Goal: Task Accomplishment & Management: Manage account settings

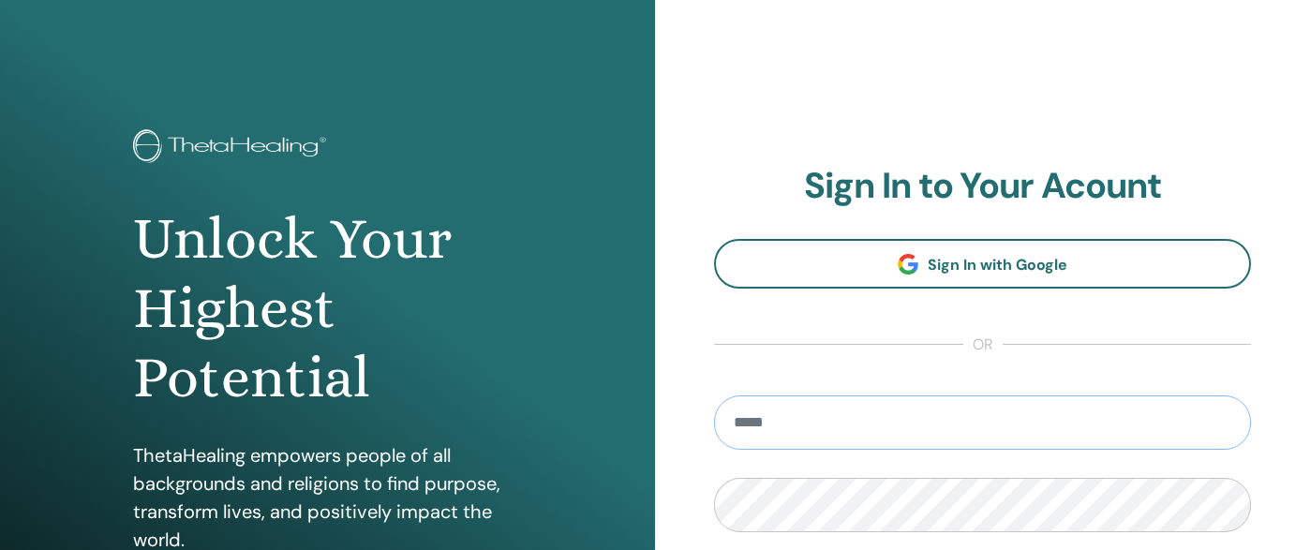
type input "**********"
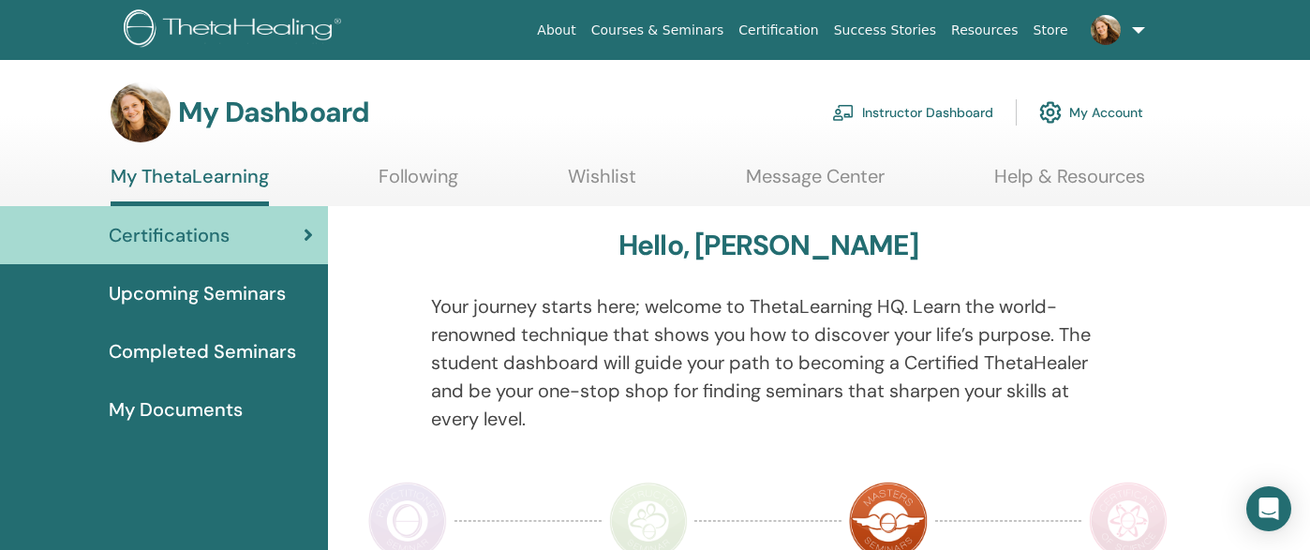
click at [942, 122] on link "Instructor Dashboard" at bounding box center [912, 112] width 161 height 41
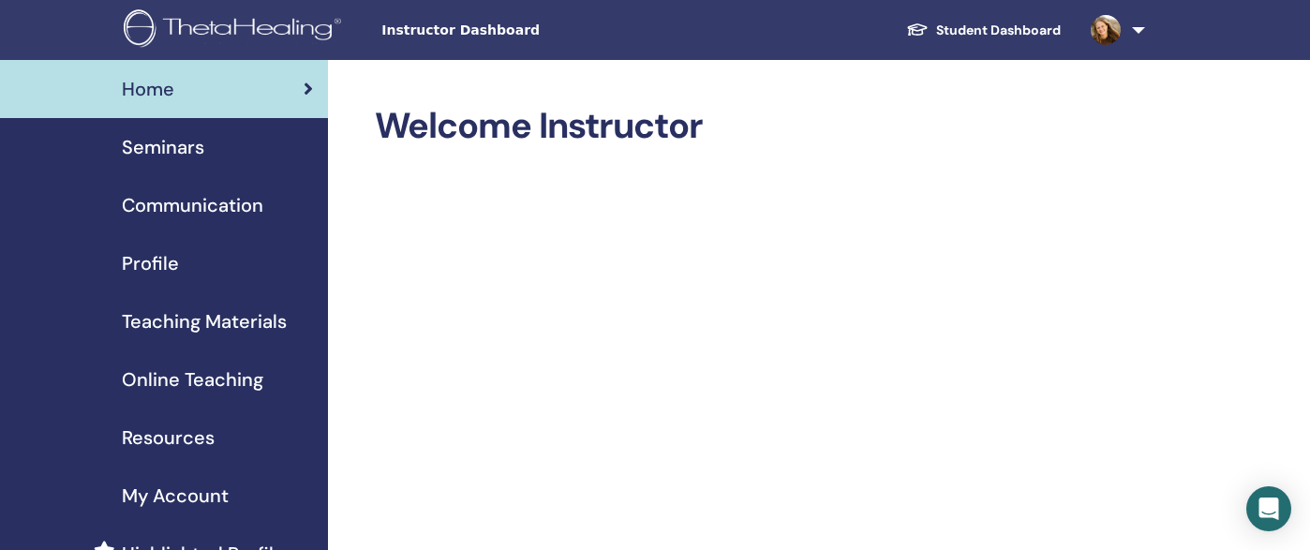
click at [153, 156] on span "Seminars" at bounding box center [163, 147] width 82 height 28
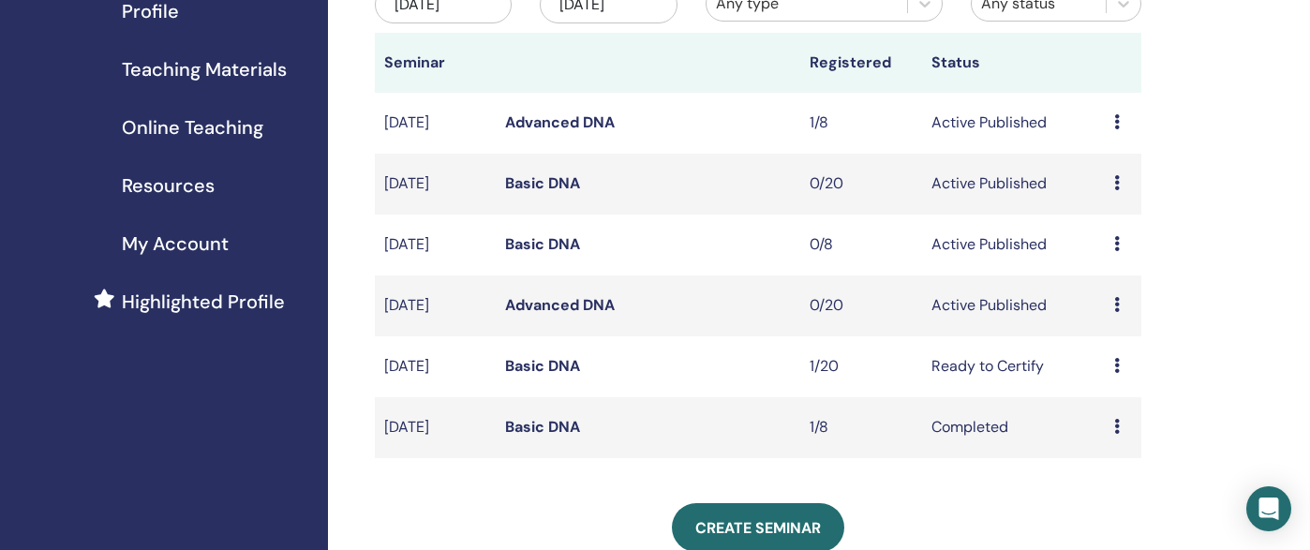
scroll to position [255, 0]
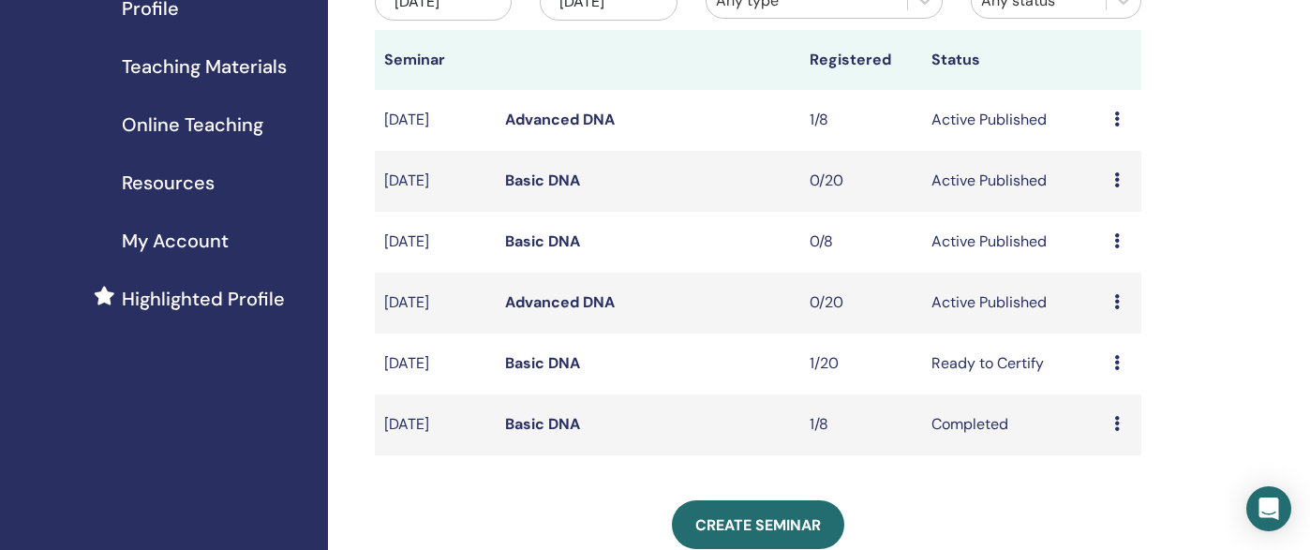
click at [1115, 360] on icon at bounding box center [1118, 362] width 6 height 15
click at [1104, 401] on link "Edit" at bounding box center [1091, 404] width 27 height 20
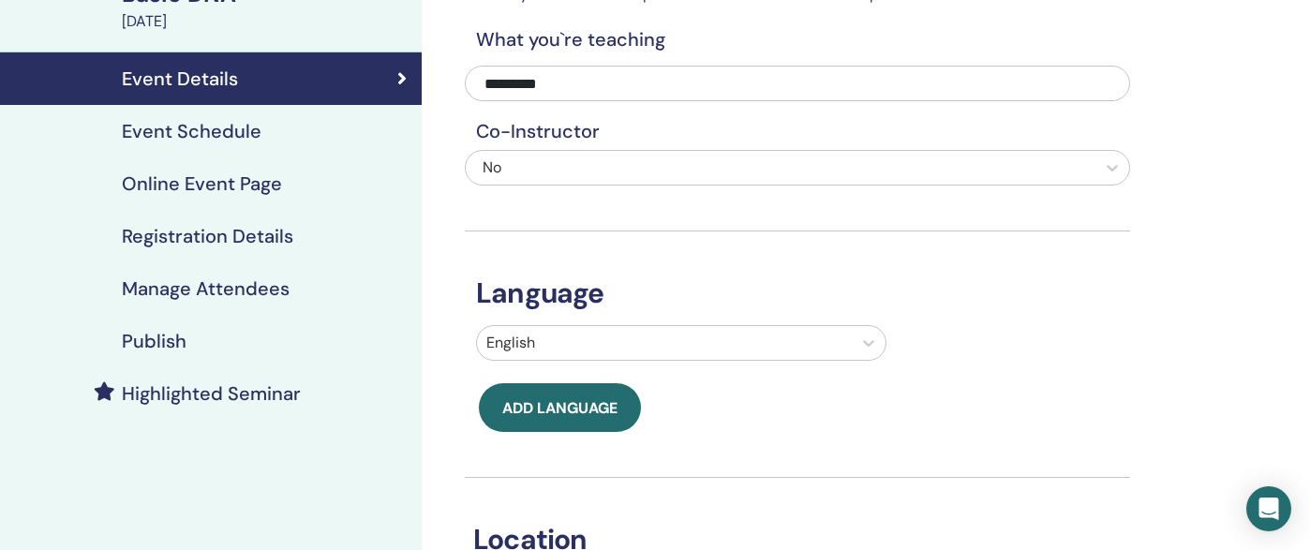
scroll to position [163, 0]
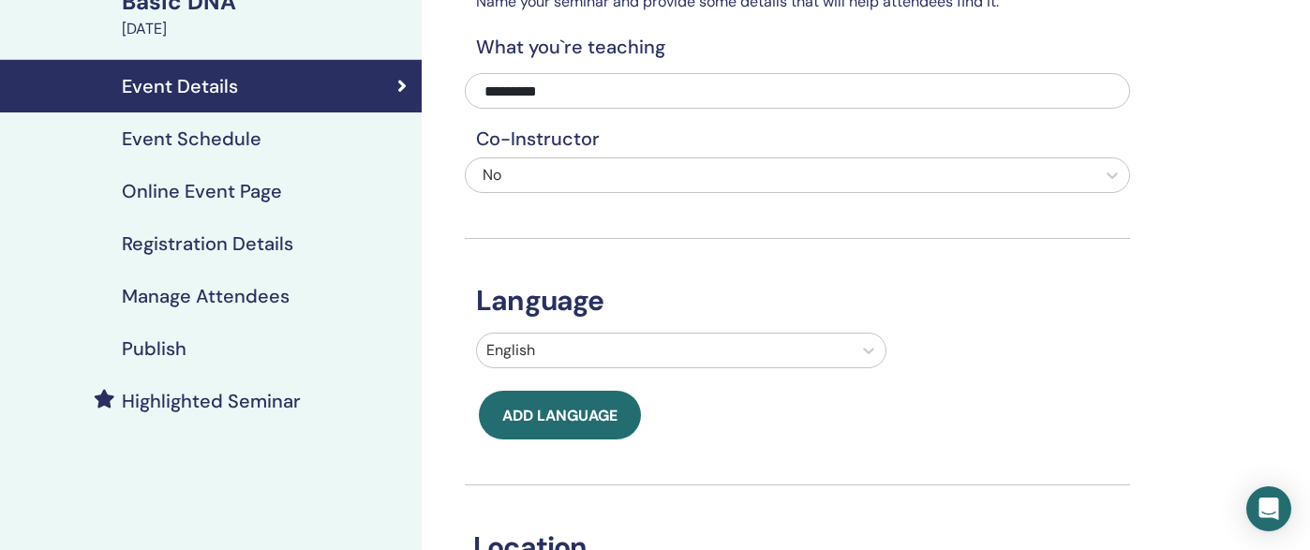
click at [262, 300] on h4 "Manage Attendees" at bounding box center [206, 296] width 168 height 22
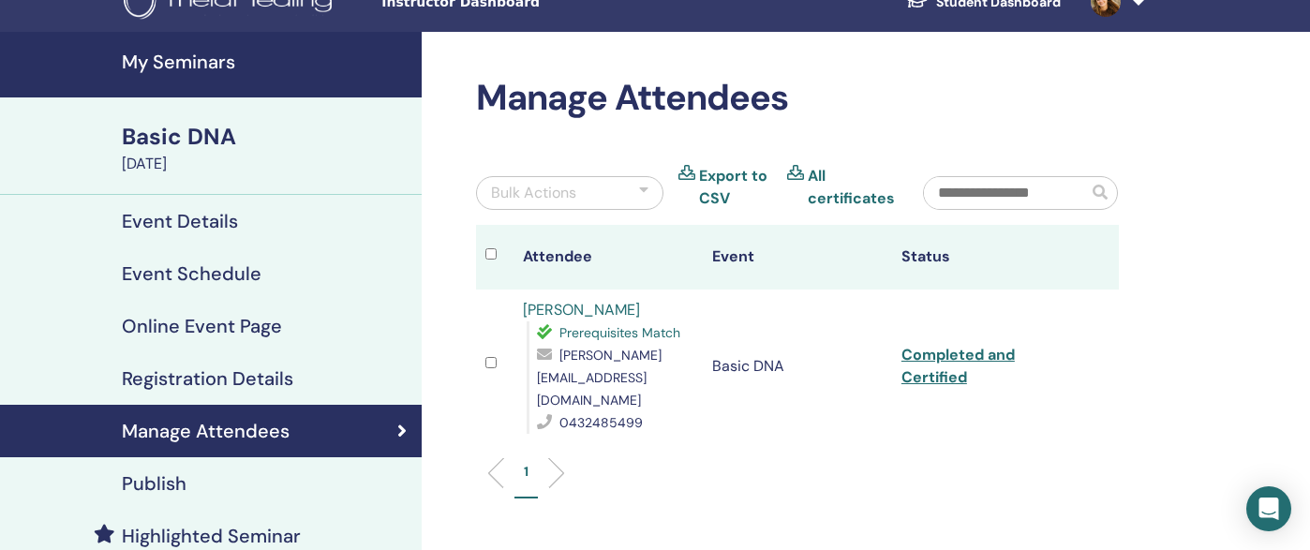
scroll to position [-3, 0]
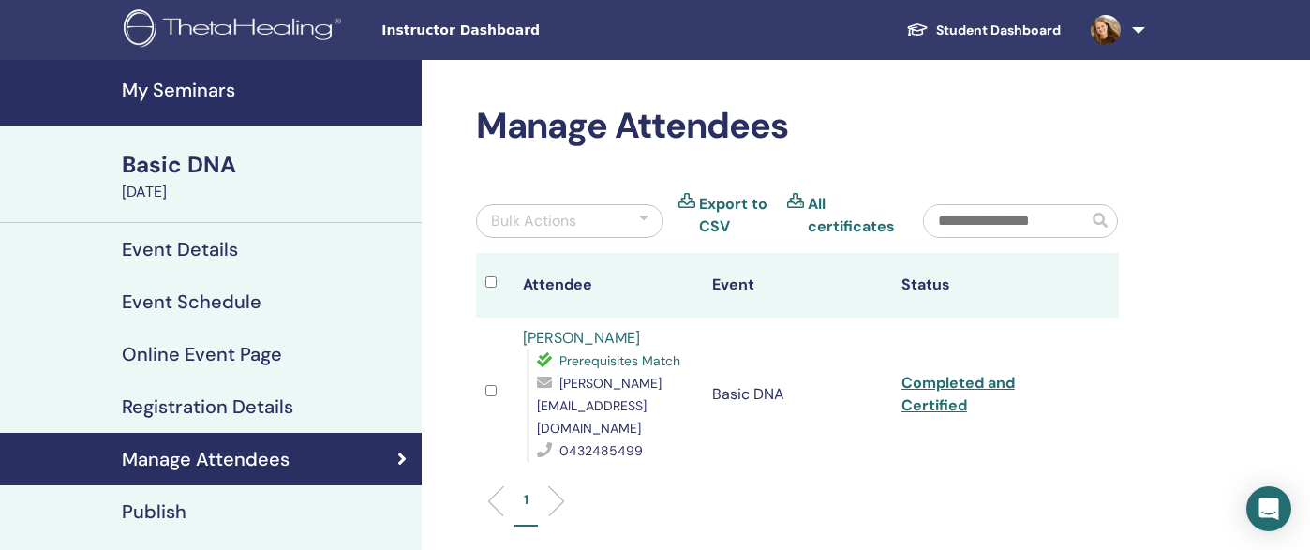
click at [187, 89] on h4 "My Seminars" at bounding box center [266, 90] width 289 height 22
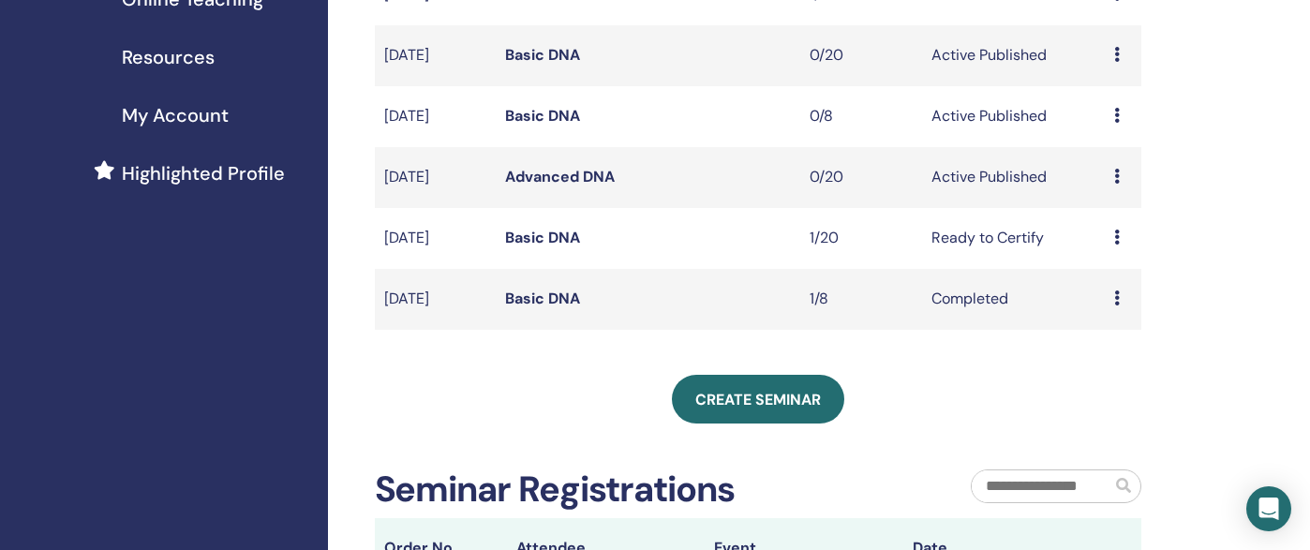
scroll to position [391, 0]
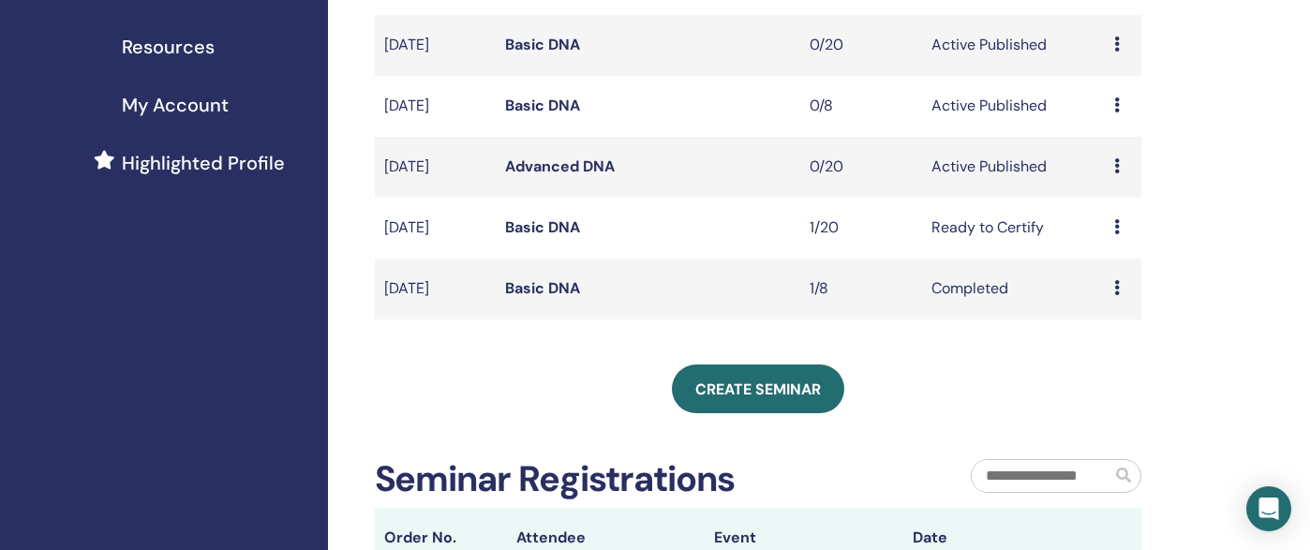
click at [532, 227] on link "Basic DNA" at bounding box center [542, 227] width 75 height 20
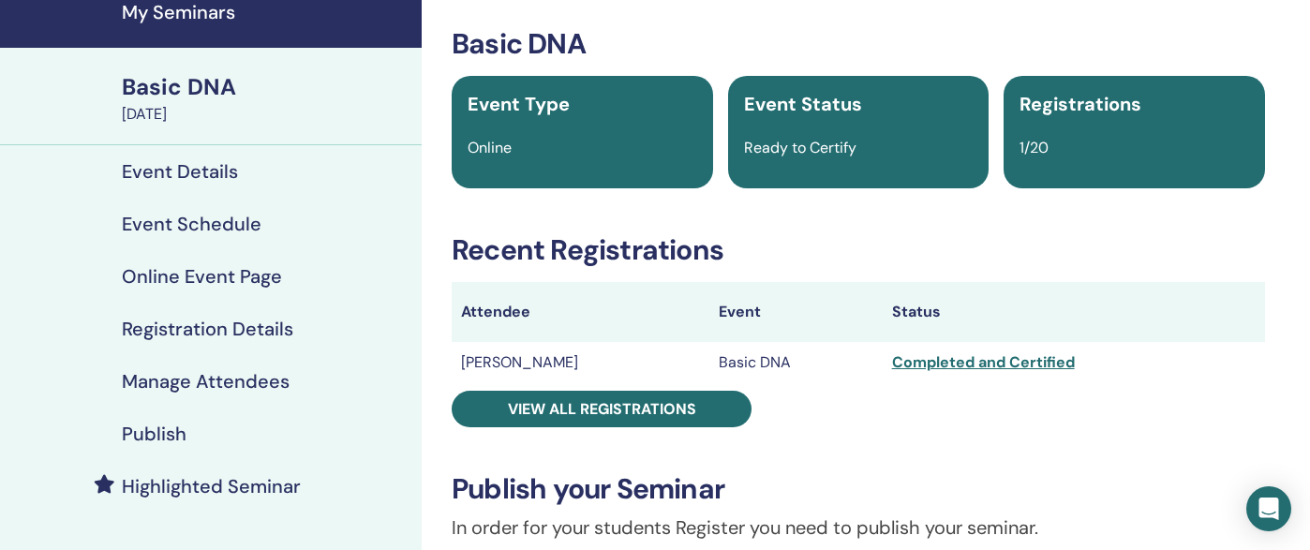
scroll to position [83, 0]
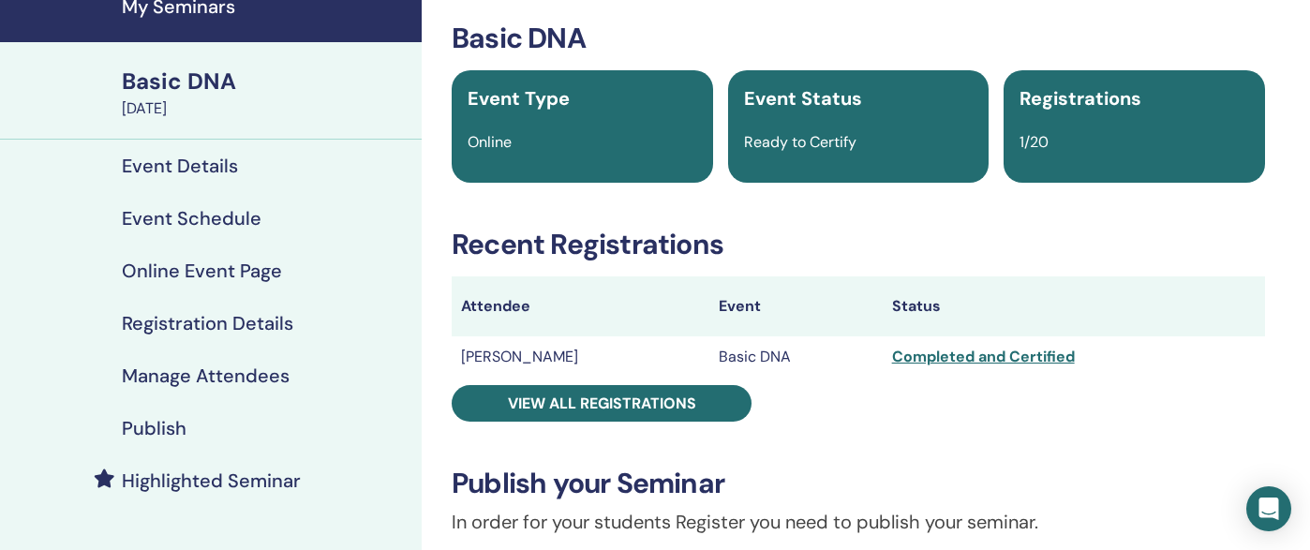
click at [977, 356] on div "Completed and Certified" at bounding box center [1074, 357] width 364 height 22
click at [794, 399] on div "Basic DNA Event Type Online Event Status Ready to Certify Registrations 1/20 Re…" at bounding box center [858, 550] width 851 height 1057
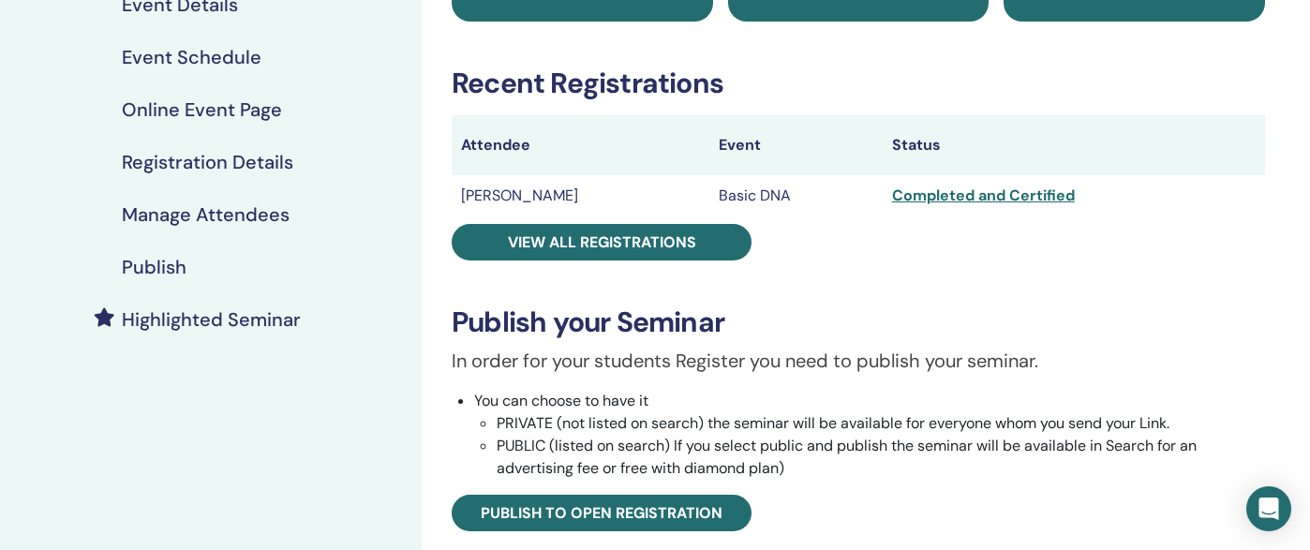
scroll to position [239, 0]
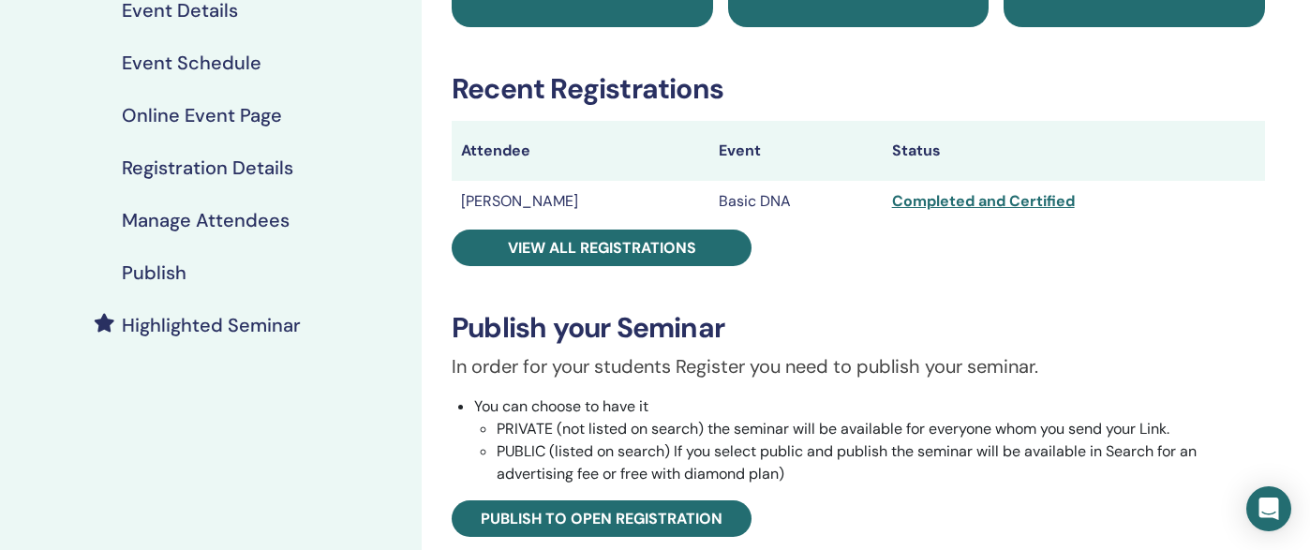
click at [937, 200] on div "Completed and Certified" at bounding box center [1074, 201] width 364 height 22
click at [919, 298] on div "Basic DNA Event Type Online Event Status Ready to Certify Registrations 1/20 Re…" at bounding box center [858, 394] width 851 height 1057
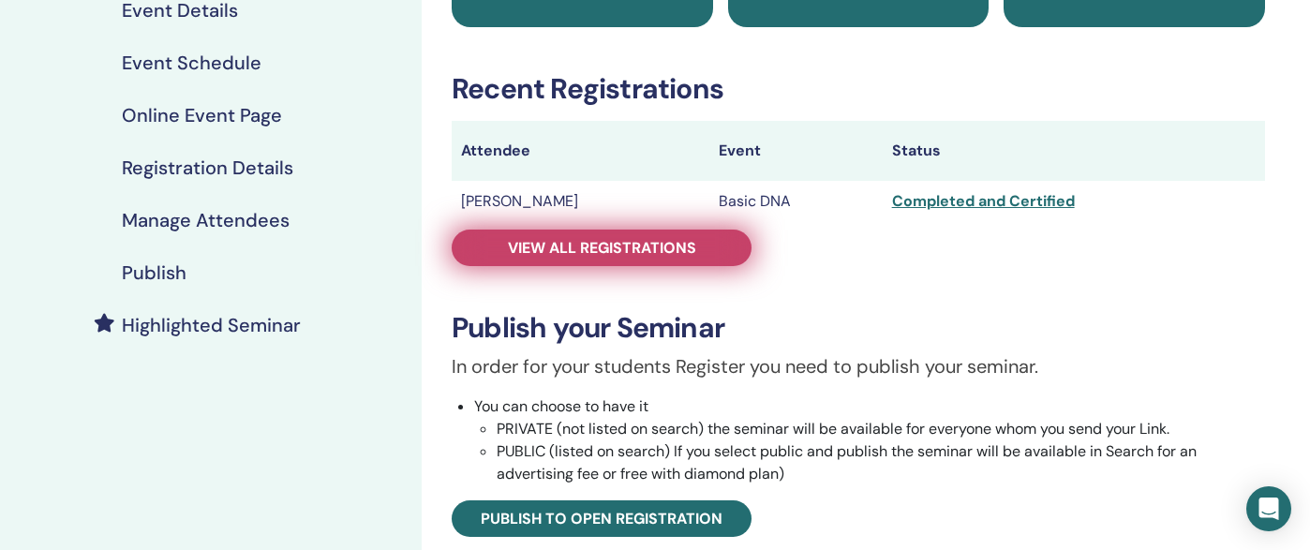
click at [684, 251] on span "View all registrations" at bounding box center [602, 248] width 188 height 20
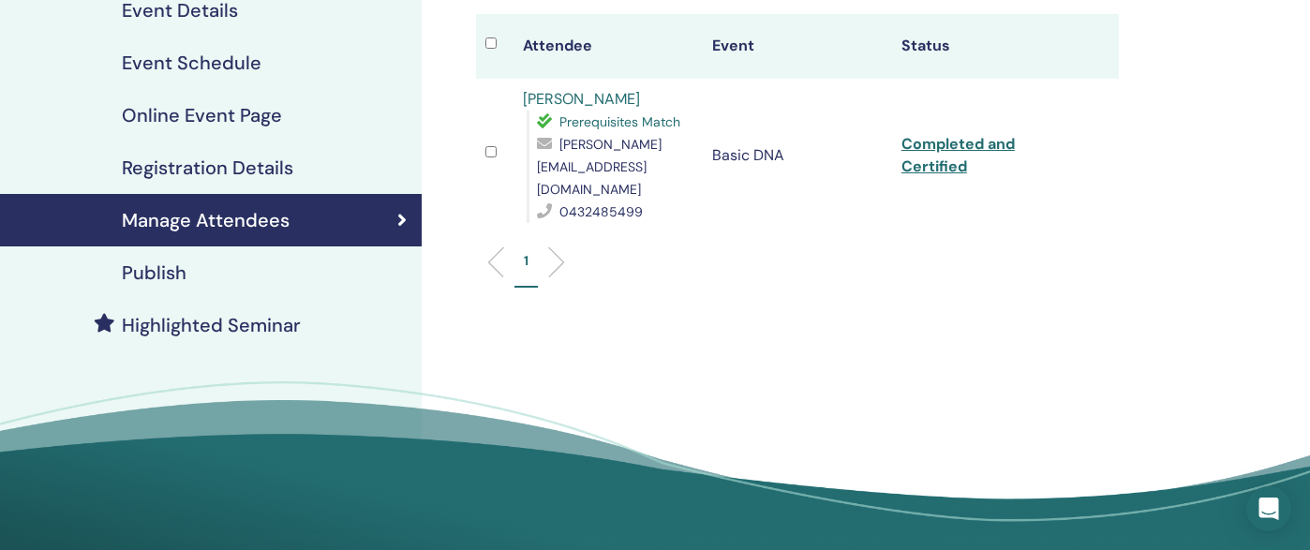
click at [963, 152] on link "Completed and Certified" at bounding box center [958, 155] width 113 height 42
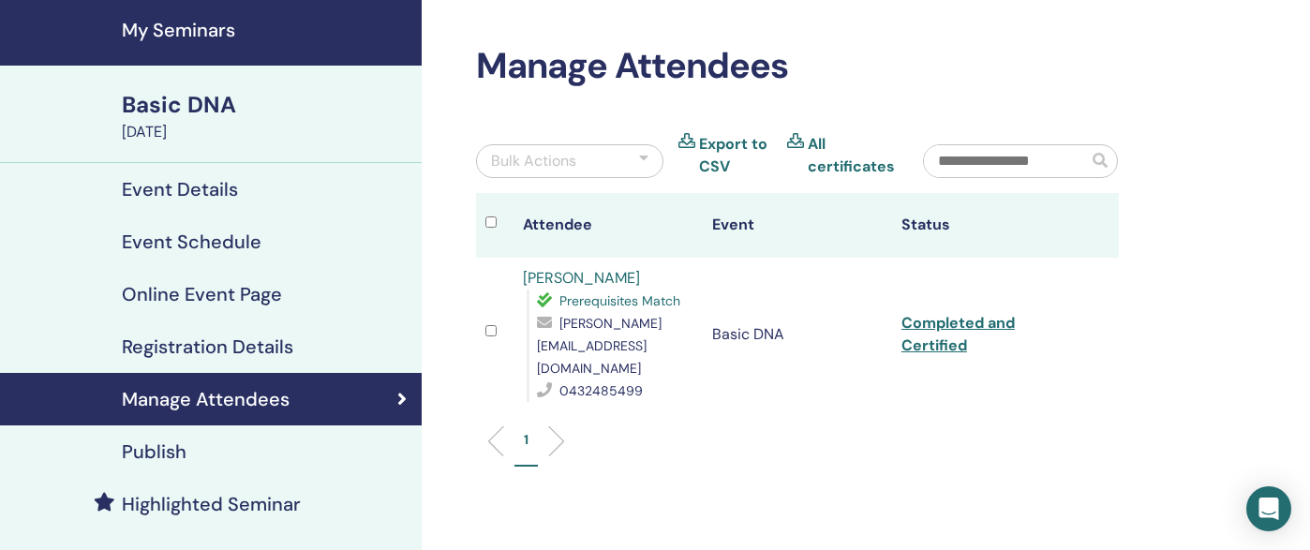
scroll to position [38, 0]
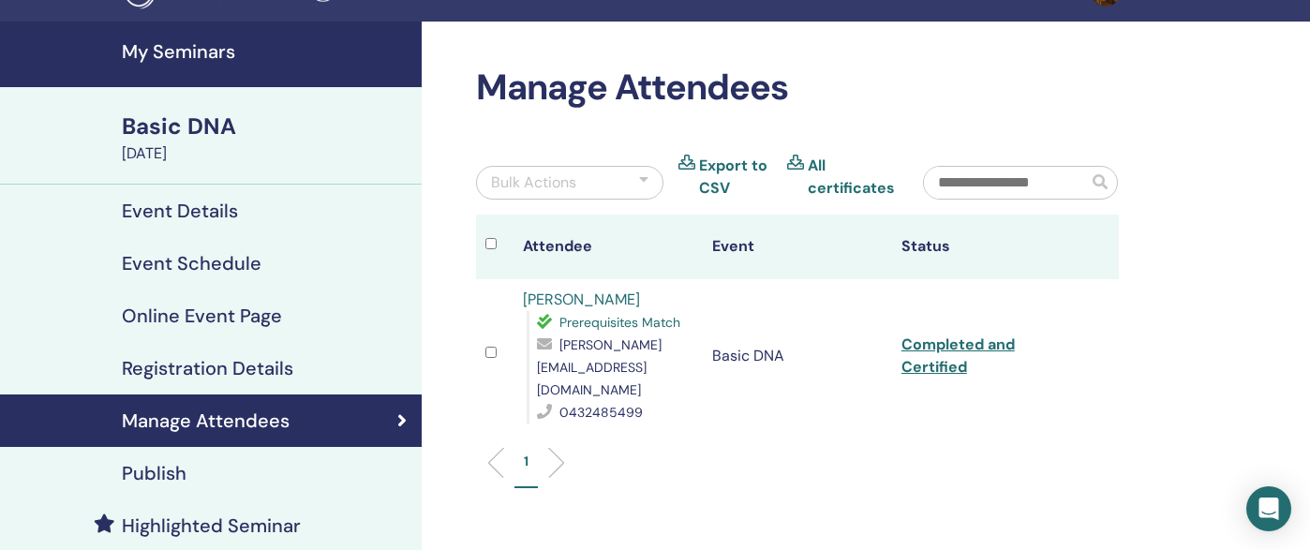
click at [933, 337] on link "Completed and Certified" at bounding box center [958, 356] width 113 height 42
click at [422, 146] on div "Manage Attendees Bulk Actions Export to CSV All certificates Attendee Event Sta…" at bounding box center [859, 396] width 874 height 748
click at [148, 49] on h4 "My Seminars" at bounding box center [266, 51] width 289 height 22
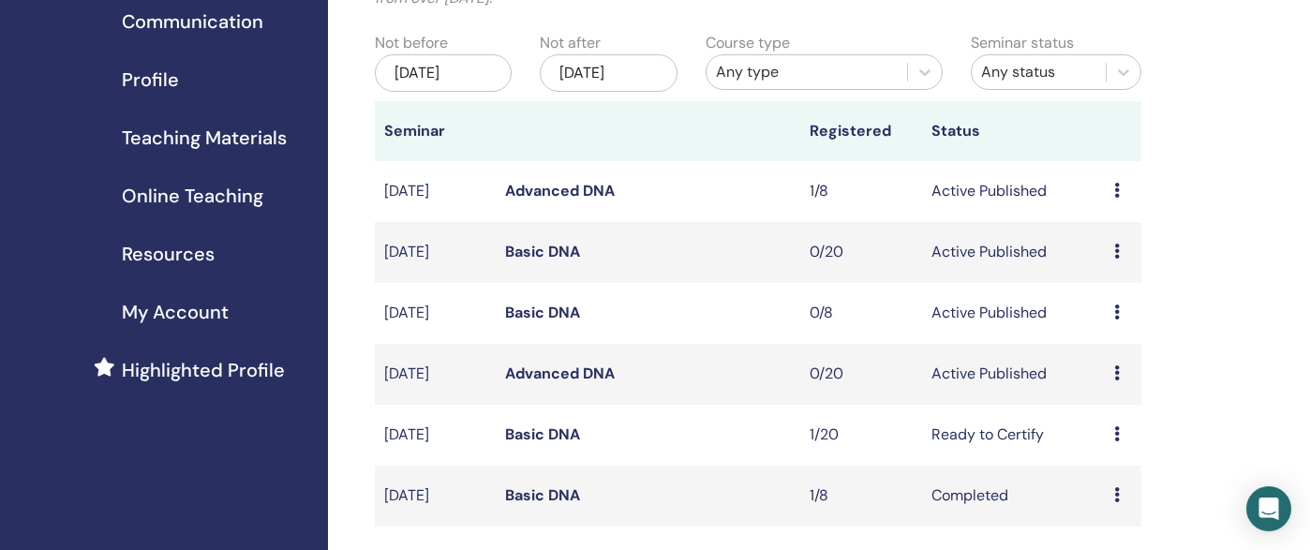
scroll to position [188, 0]
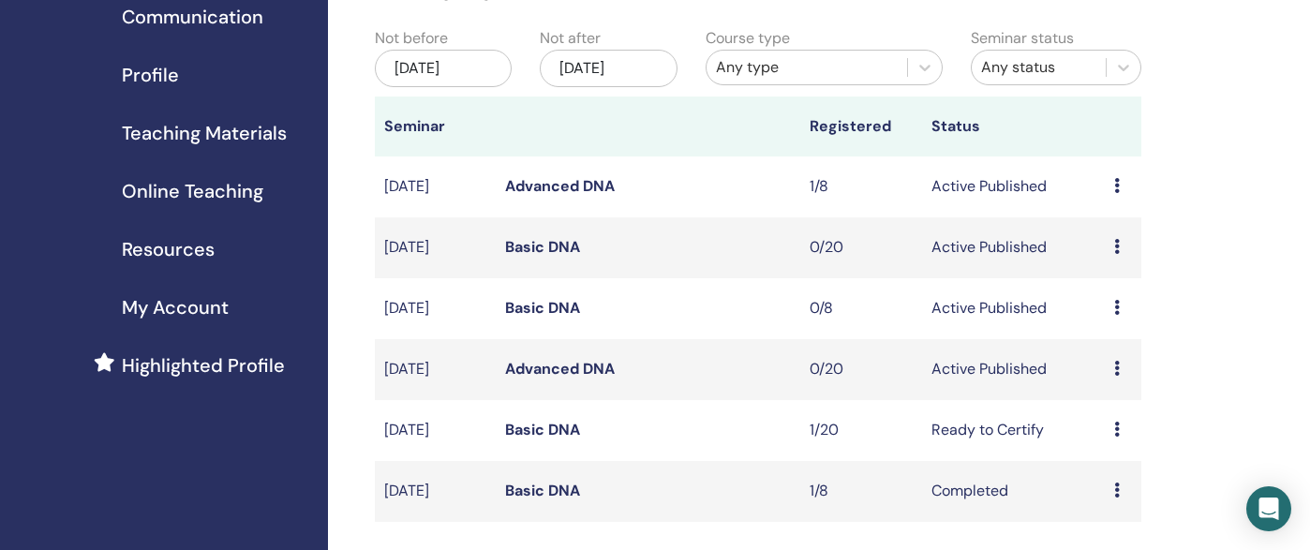
click at [1118, 367] on icon at bounding box center [1118, 368] width 6 height 15
click at [1106, 470] on p "Cancel" at bounding box center [1116, 467] width 71 height 22
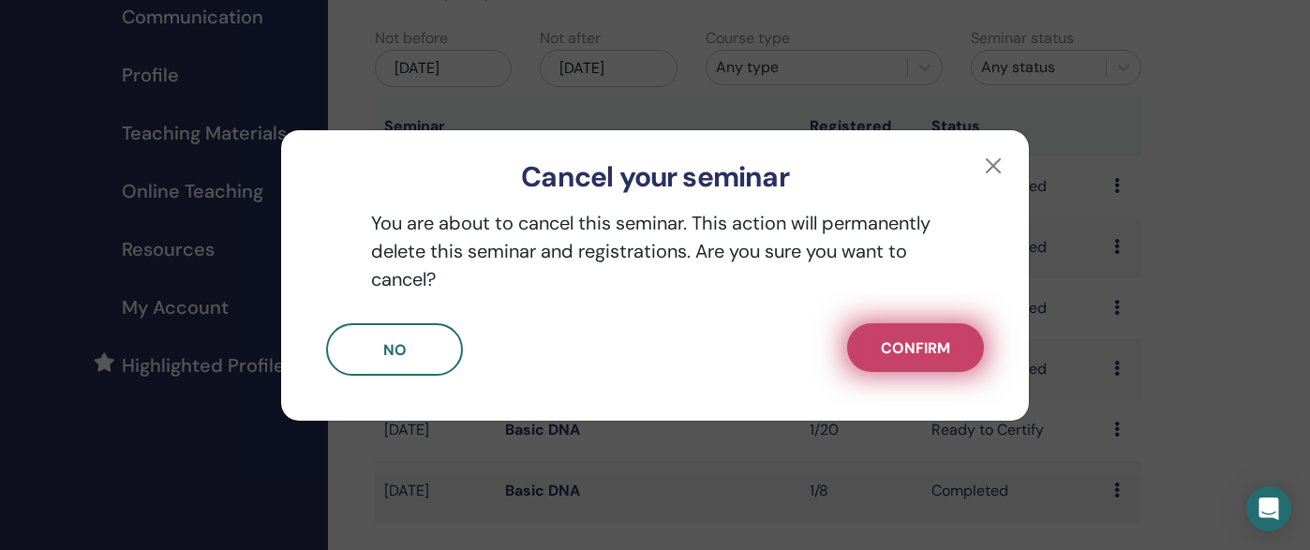
click at [900, 352] on span "Confirm" at bounding box center [915, 348] width 69 height 20
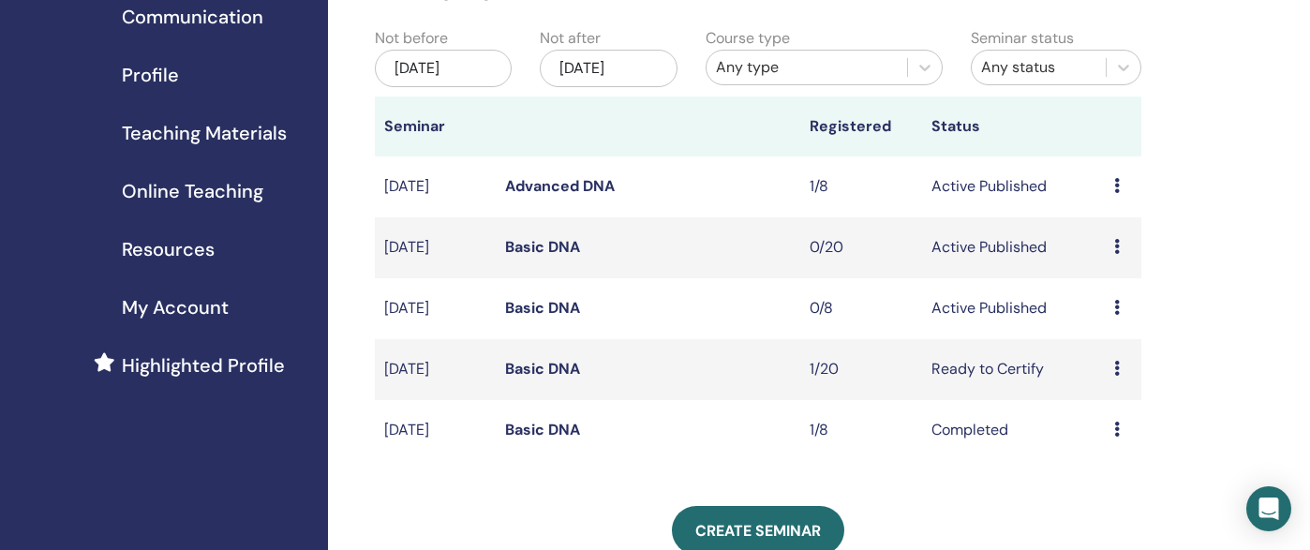
click at [622, 61] on div "Nov/22, 2025" at bounding box center [609, 68] width 138 height 37
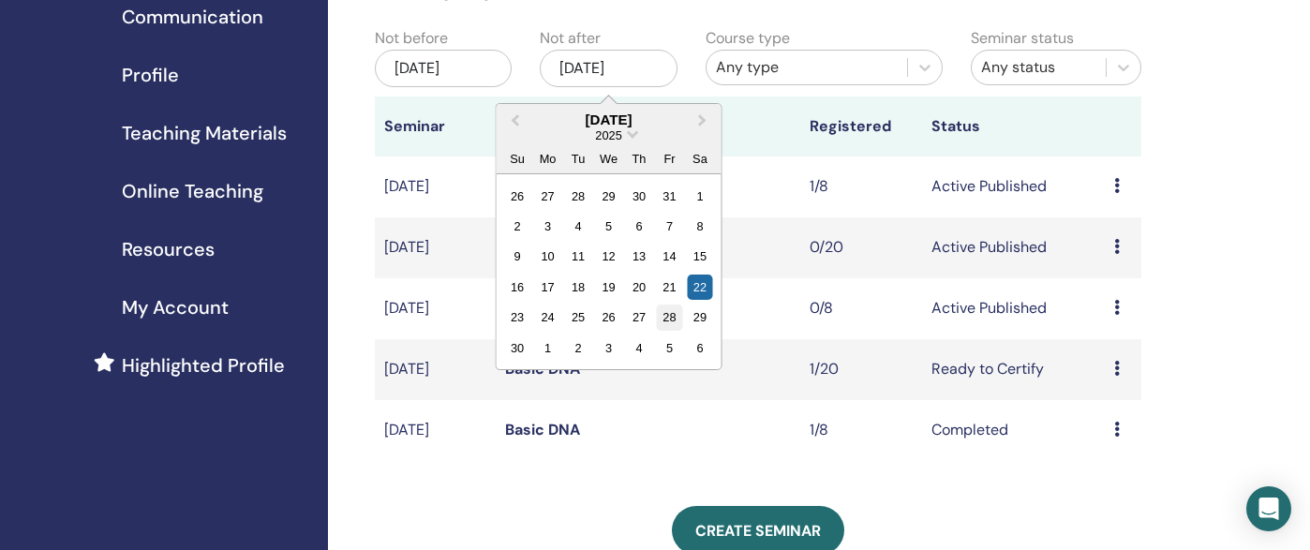
click at [673, 314] on div "28" at bounding box center [669, 317] width 25 height 25
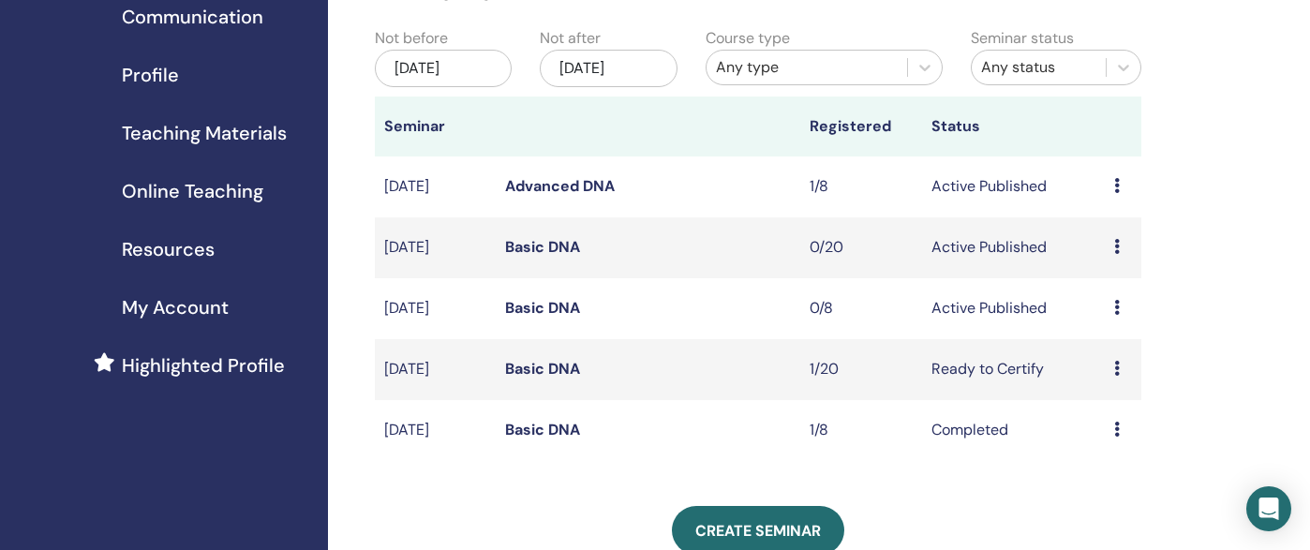
click at [626, 62] on div "Nov/28, 2025" at bounding box center [609, 68] width 138 height 37
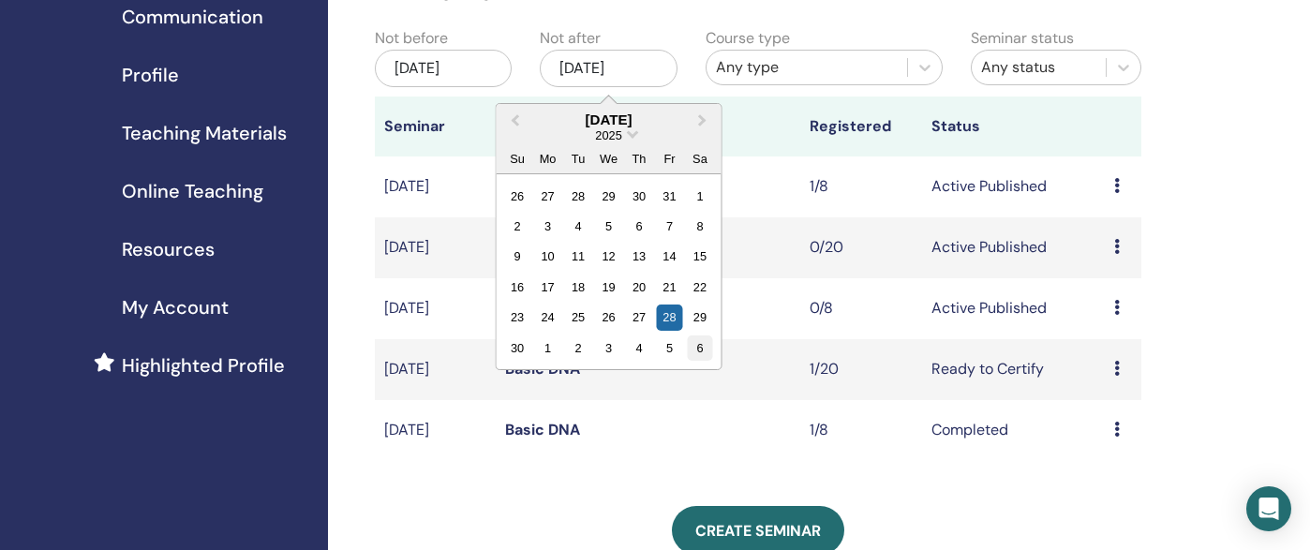
click at [695, 348] on div "6" at bounding box center [700, 348] width 25 height 25
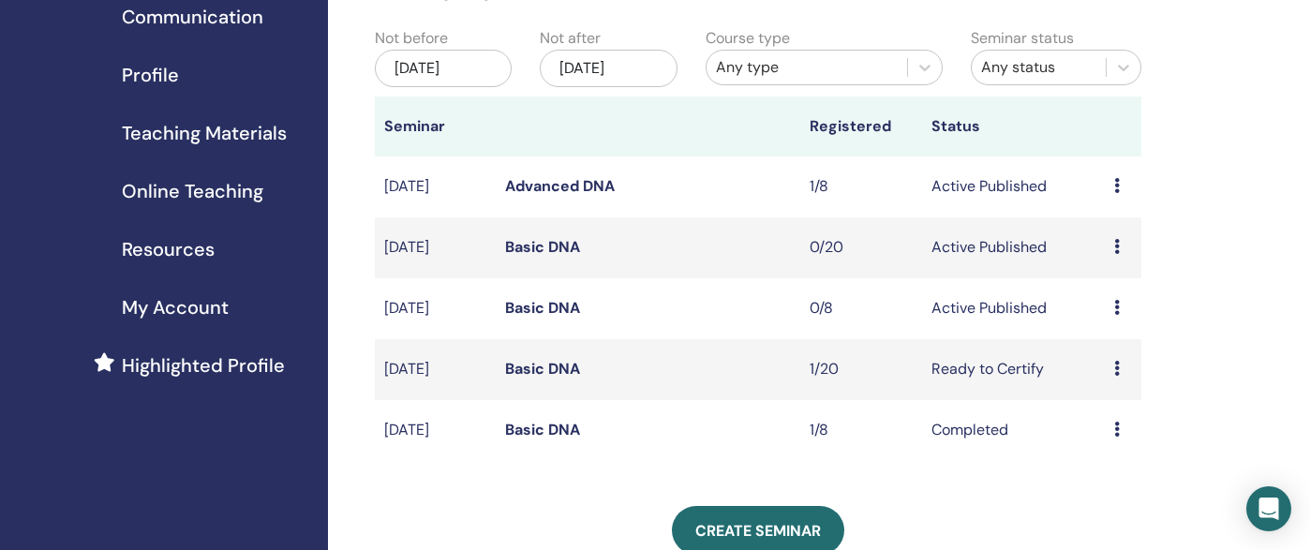
click at [626, 50] on div "Dec/06, 2025" at bounding box center [609, 68] width 138 height 37
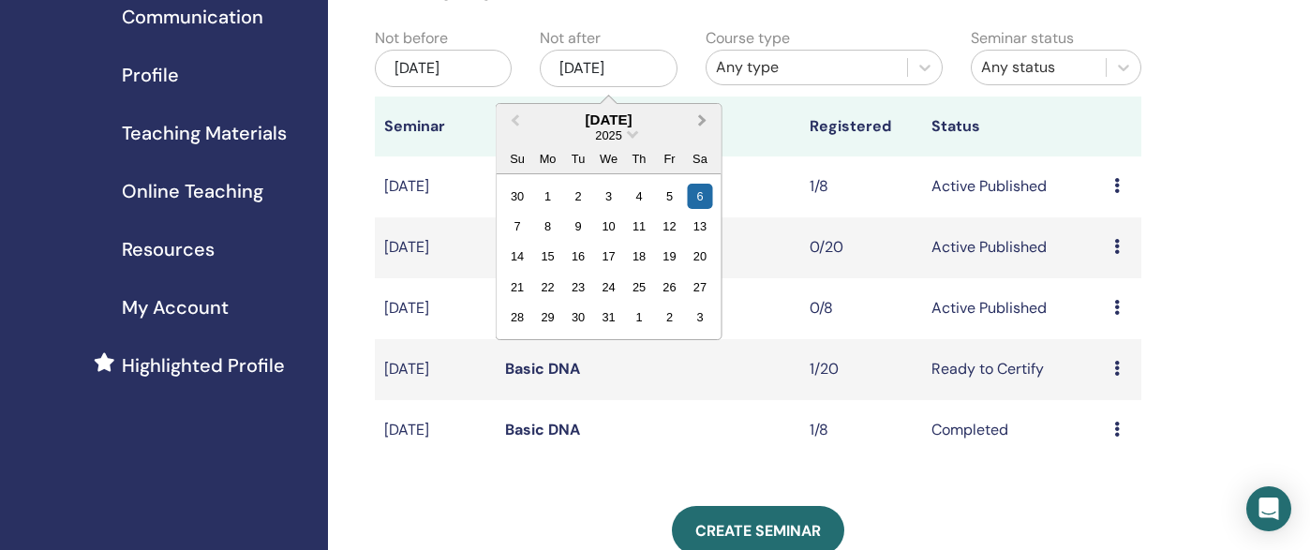
click at [703, 120] on span "Next Month" at bounding box center [703, 120] width 0 height 20
click at [699, 262] on div "17" at bounding box center [700, 256] width 25 height 25
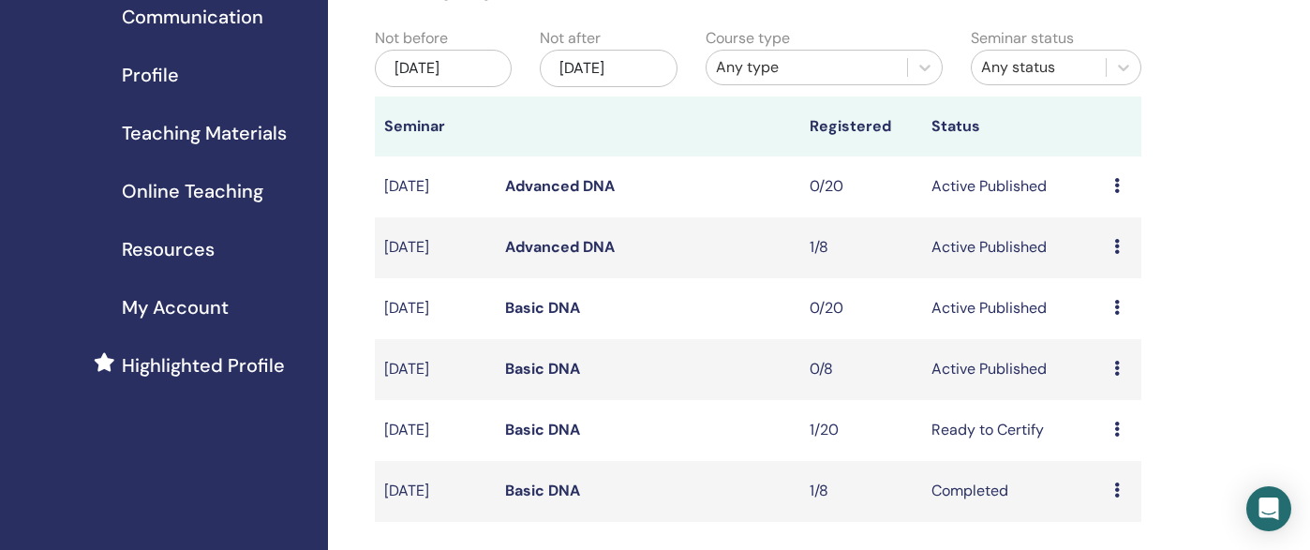
click at [1279, 238] on div "My Seminars You can customize the filter to explore upcoming seminars beyond th…" at bounding box center [819, 483] width 983 height 1222
